Goal: Task Accomplishment & Management: Manage account settings

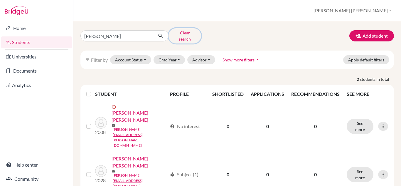
click at [181, 30] on button "Clear search" at bounding box center [185, 35] width 33 height 15
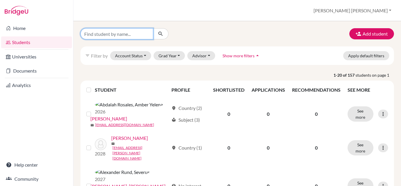
click at [135, 35] on input "Find student by name..." at bounding box center [116, 33] width 73 height 11
type input "juliana"
click at [160, 31] on icon "submit" at bounding box center [161, 34] width 6 height 6
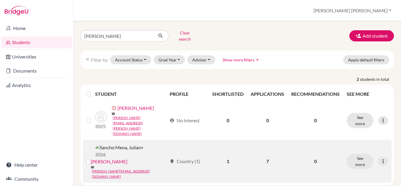
click at [127, 158] on link "[PERSON_NAME]" at bounding box center [109, 161] width 37 height 7
click at [93, 158] on label at bounding box center [93, 158] width 0 height 0
click at [0, 0] on input "checkbox" at bounding box center [0, 0] width 0 height 0
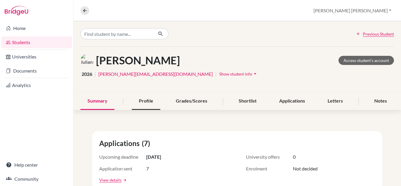
click at [149, 102] on div "Profile" at bounding box center [146, 100] width 28 height 17
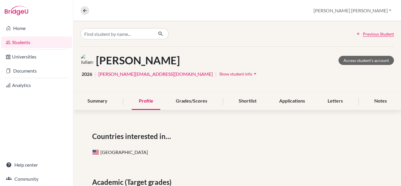
click at [252, 75] on icon "arrow_drop_down" at bounding box center [255, 74] width 6 height 6
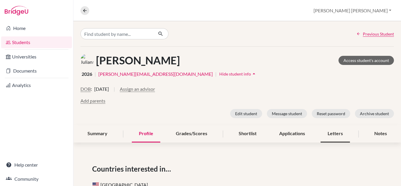
click at [328, 136] on div "Letters" at bounding box center [335, 133] width 29 height 17
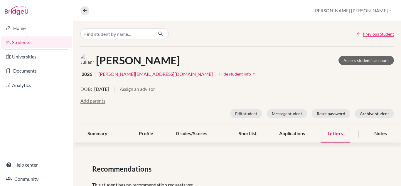
scroll to position [21, 0]
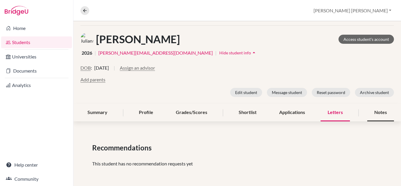
click at [373, 112] on div "Notes" at bounding box center [380, 112] width 27 height 17
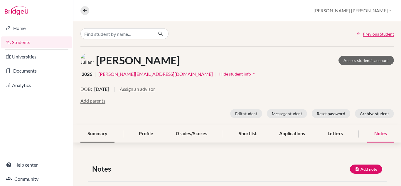
click at [102, 136] on div "Summary" at bounding box center [97, 133] width 34 height 17
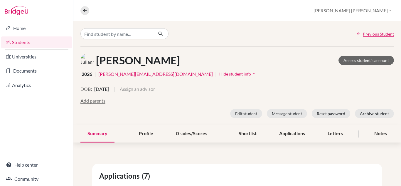
click at [155, 89] on button "Assign an advisor" at bounding box center [137, 88] width 35 height 7
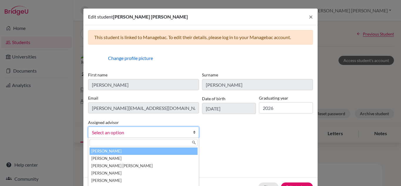
click at [146, 133] on span "Select an option" at bounding box center [140, 133] width 96 height 8
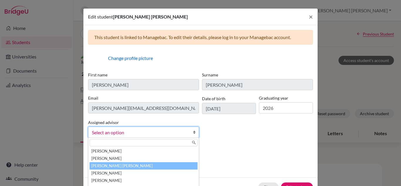
click at [140, 165] on li "Carazo Herrera, María José" at bounding box center [144, 165] width 108 height 7
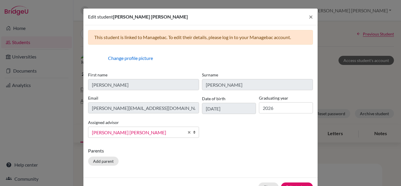
scroll to position [33, 0]
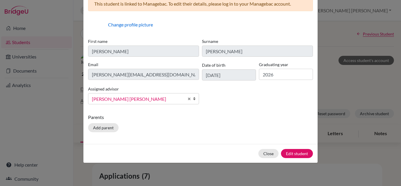
click at [265, 122] on div "Parents Add parent" at bounding box center [200, 124] width 225 height 21
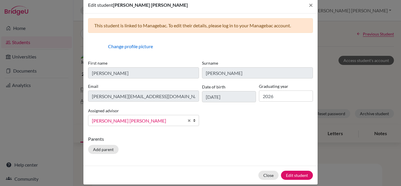
scroll to position [12, 0]
click at [294, 174] on button "Edit student" at bounding box center [297, 174] width 32 height 9
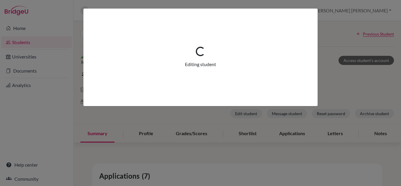
scroll to position [0, 0]
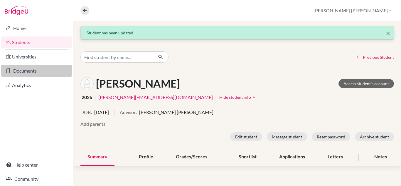
click at [14, 66] on link "Documents" at bounding box center [36, 71] width 71 height 12
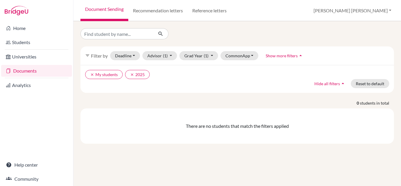
click at [14, 66] on link "Documents" at bounding box center [36, 71] width 71 height 12
click at [131, 75] on icon "clear" at bounding box center [132, 75] width 4 height 4
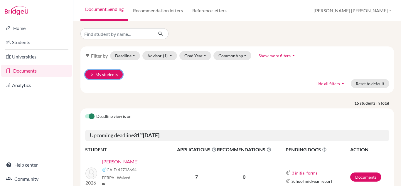
click at [90, 74] on button "clear My students" at bounding box center [104, 74] width 38 height 9
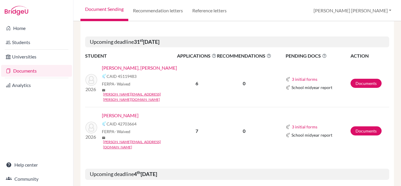
scroll to position [142, 0]
click at [361, 126] on link "Documents" at bounding box center [366, 130] width 31 height 9
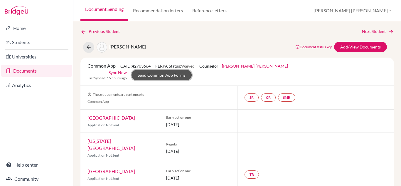
click at [172, 72] on link "Send Common App Forms" at bounding box center [162, 75] width 60 height 10
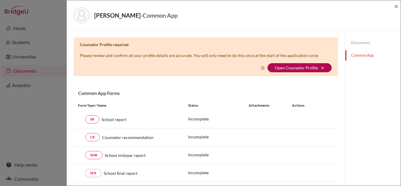
click at [284, 68] on link "Open Counselor Profile" at bounding box center [296, 67] width 43 height 5
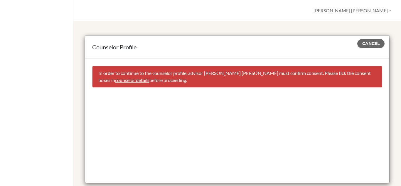
click at [117, 80] on link "counselor details" at bounding box center [132, 80] width 34 height 6
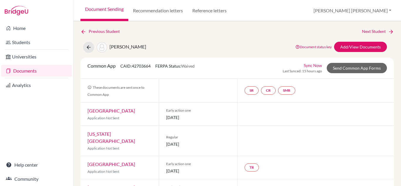
select select "445234"
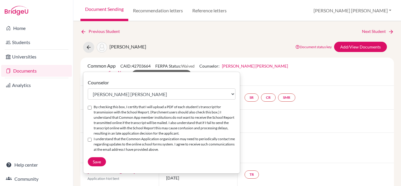
click at [88, 110] on div "By checking this box, I certify that I will upload a PDF of each student’s tran…" at bounding box center [162, 120] width 148 height 32
click at [90, 107] on input "By checking this box, I certify that I will upload a PDF of each student’s tran…" at bounding box center [90, 108] width 4 height 4
checkbox input "true"
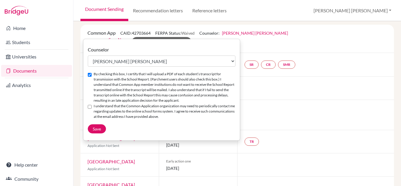
scroll to position [33, 0]
click at [89, 108] on div "I understand that the Common Application organization may need to periodically …" at bounding box center [162, 111] width 148 height 16
click at [90, 106] on input "I understand that the Common Application organization may need to periodically …" at bounding box center [90, 107] width 4 height 4
checkbox input "true"
click at [97, 130] on span "Save" at bounding box center [97, 128] width 8 height 5
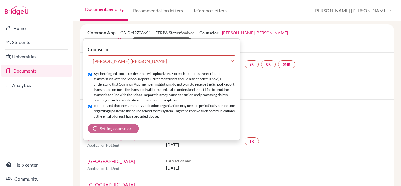
click at [186, 98] on label "By checking this box, I certify that I will upload a PDF of each student’s tran…" at bounding box center [165, 87] width 142 height 32
click at [92, 76] on input "By checking this box, I certify that I will upload a PDF of each student’s tran…" at bounding box center [90, 75] width 4 height 4
checkbox input "false"
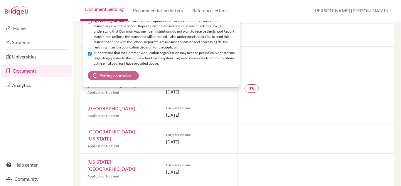
scroll to position [100, 0]
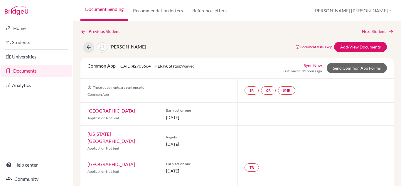
select select "445234"
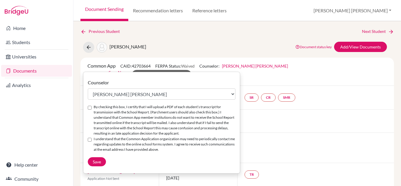
click at [90, 108] on input "By checking this box, I certify that I will upload a PDF of each student’s tran…" at bounding box center [90, 108] width 4 height 4
checkbox input "true"
click at [88, 141] on input "I understand that the Common Application organization may need to periodically …" at bounding box center [90, 140] width 4 height 4
checkbox input "true"
click at [102, 161] on button "Save" at bounding box center [97, 161] width 18 height 9
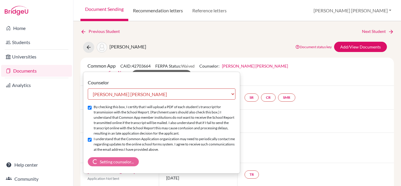
click at [160, 16] on link "Recommendation letters" at bounding box center [157, 10] width 59 height 21
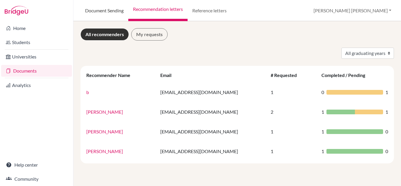
click at [108, 12] on link "Document Sending" at bounding box center [104, 10] width 48 height 21
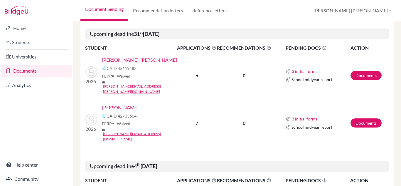
scroll to position [158, 0]
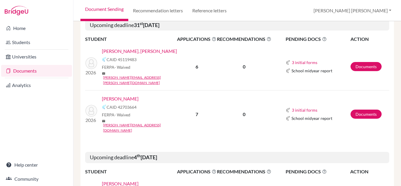
click at [139, 95] on link "[PERSON_NAME]" at bounding box center [120, 98] width 37 height 7
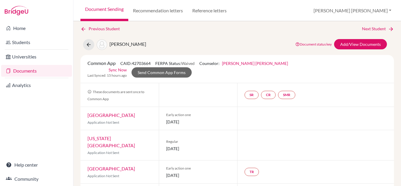
scroll to position [3, 0]
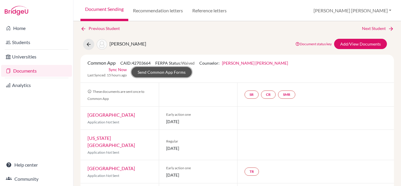
click at [148, 72] on link "Send Common App Forms" at bounding box center [162, 72] width 60 height 10
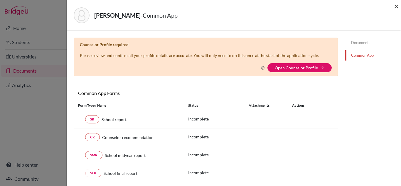
click at [396, 5] on span "×" at bounding box center [396, 6] width 4 height 9
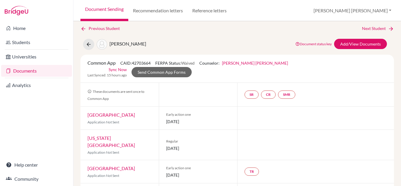
click at [261, 64] on link "María José Carazo Herrera" at bounding box center [255, 62] width 66 height 5
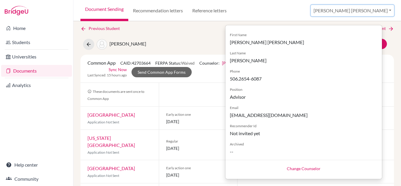
click at [387, 7] on button "[PERSON_NAME] [PERSON_NAME]" at bounding box center [352, 10] width 83 height 11
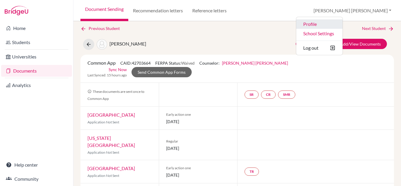
click at [343, 25] on link "Profile" at bounding box center [319, 23] width 46 height 9
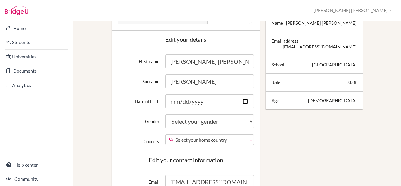
scroll to position [97, 0]
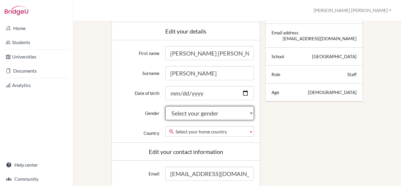
click at [229, 111] on select "Select your gender Female Male Neither" at bounding box center [209, 113] width 89 height 14
select select "female"
click at [165, 106] on select "Select your gender Female Male Neither" at bounding box center [209, 113] width 89 height 14
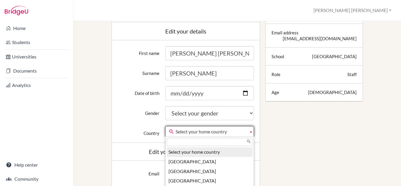
click at [206, 130] on span "Select your home country" at bounding box center [211, 131] width 71 height 11
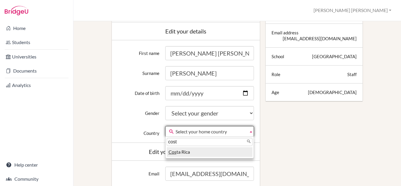
type input "costa"
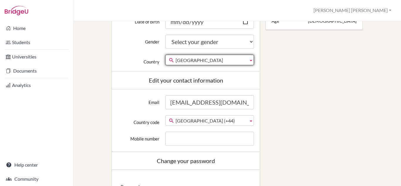
scroll to position [169, 0]
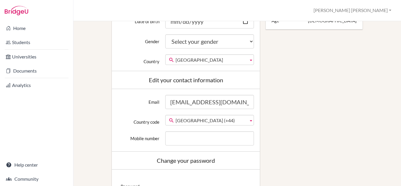
click at [206, 130] on div "Email mcarazo@lapazschool.org Country code Afghanistan (+93) Albania (+355) Alg…" at bounding box center [186, 120] width 148 height 63
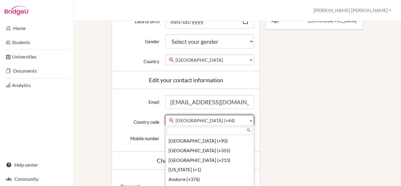
scroll to position [2187, 0]
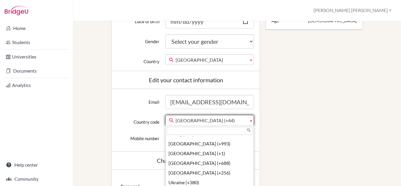
click at [208, 119] on span "[GEOGRAPHIC_DATA] (+44)" at bounding box center [211, 120] width 71 height 11
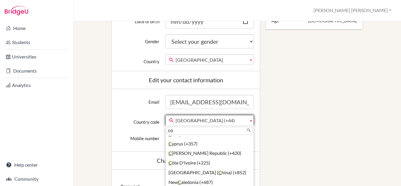
scroll to position [0, 0]
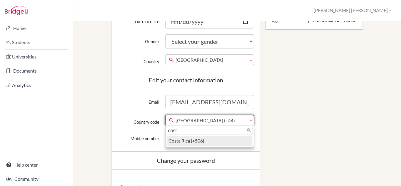
type input "costa"
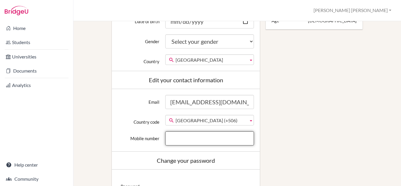
click at [192, 137] on input "Mobile number" at bounding box center [209, 138] width 89 height 14
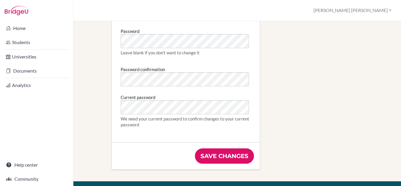
scroll to position [363, 0]
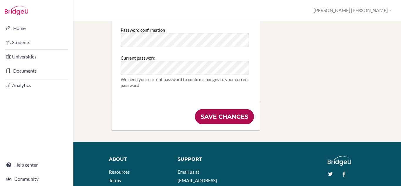
type input "88419025"
click at [223, 117] on input "Save changes" at bounding box center [224, 116] width 59 height 15
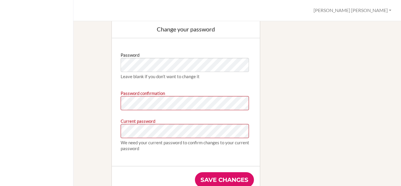
scroll to position [351, 0]
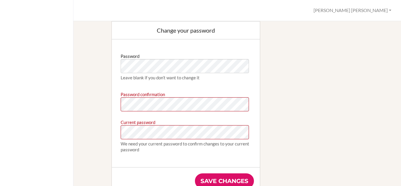
click at [232, 178] on input "Save changes" at bounding box center [224, 180] width 59 height 15
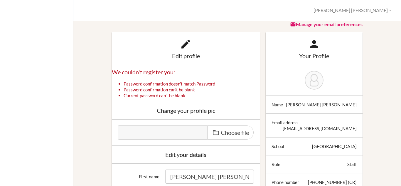
scroll to position [0, 0]
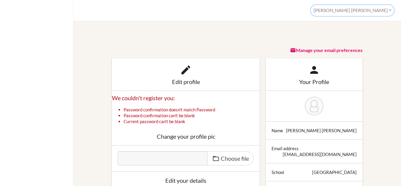
click at [386, 10] on button "[PERSON_NAME] [PERSON_NAME]" at bounding box center [352, 10] width 83 height 11
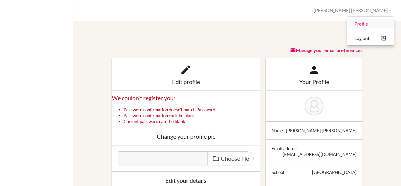
click at [367, 21] on link "Profile" at bounding box center [370, 23] width 46 height 9
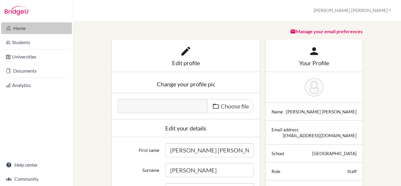
click at [27, 31] on link "Home" at bounding box center [36, 28] width 71 height 12
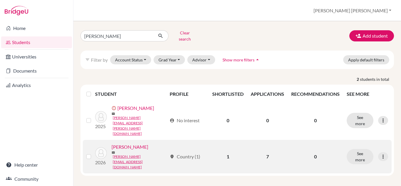
click at [141, 143] on link "[PERSON_NAME]" at bounding box center [130, 146] width 37 height 7
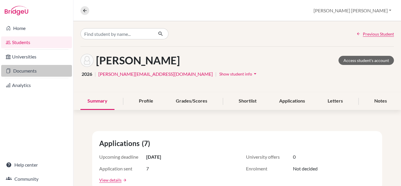
click at [42, 67] on link "Documents" at bounding box center [36, 71] width 71 height 12
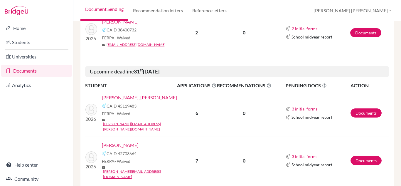
scroll to position [112, 0]
click at [139, 141] on link "[PERSON_NAME]" at bounding box center [120, 144] width 37 height 7
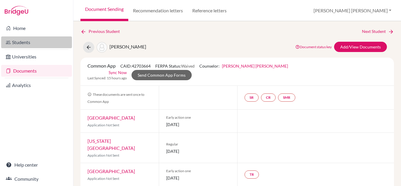
click at [35, 43] on link "Students" at bounding box center [36, 42] width 71 height 12
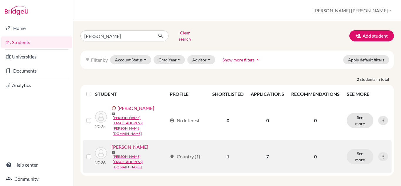
click at [148, 143] on link "[PERSON_NAME]" at bounding box center [130, 146] width 37 height 7
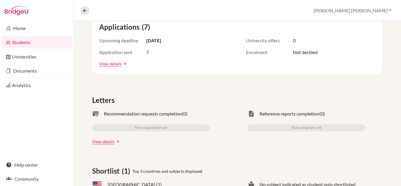
scroll to position [122, 0]
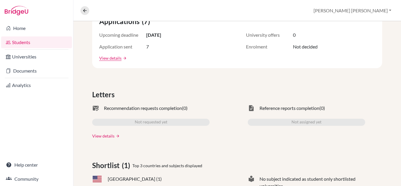
click at [112, 136] on link "View details" at bounding box center [103, 136] width 22 height 6
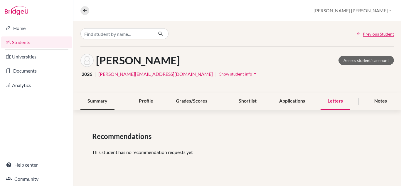
click at [102, 106] on div "Summary" at bounding box center [97, 100] width 34 height 17
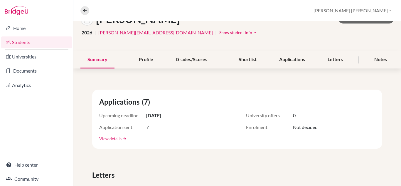
scroll to position [41, 0]
